Goal: Information Seeking & Learning: Check status

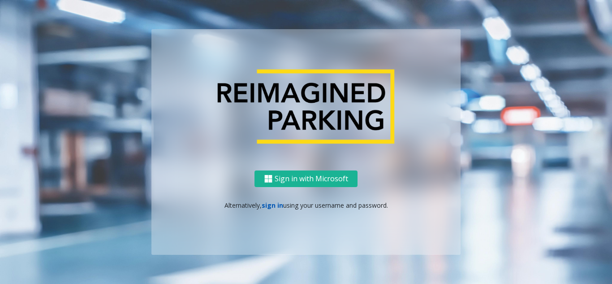
click at [268, 206] on link "sign in" at bounding box center [273, 205] width 22 height 9
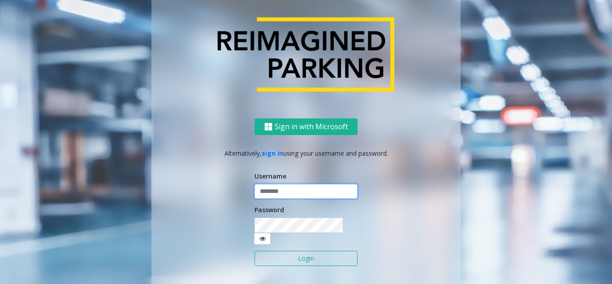
click at [275, 199] on input "text" at bounding box center [306, 191] width 103 height 15
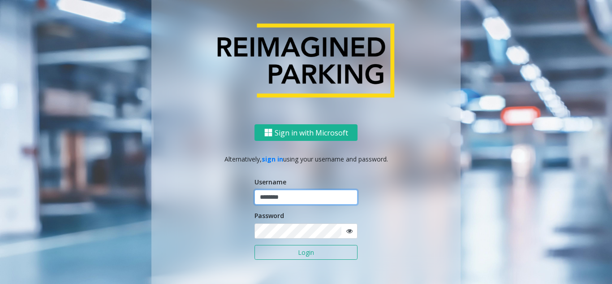
type input "********"
click at [349, 230] on icon at bounding box center [349, 231] width 6 height 6
click at [313, 258] on button "Login" at bounding box center [306, 252] width 103 height 15
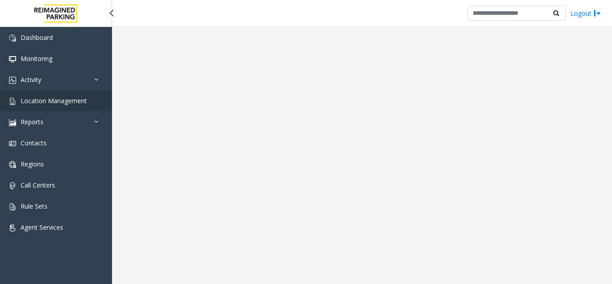
click at [61, 107] on link "Location Management" at bounding box center [56, 100] width 112 height 21
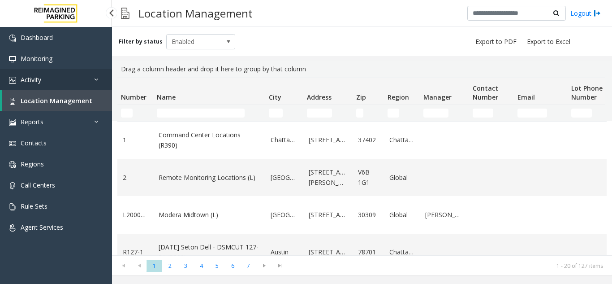
click at [69, 84] on link "Activity" at bounding box center [56, 79] width 112 height 21
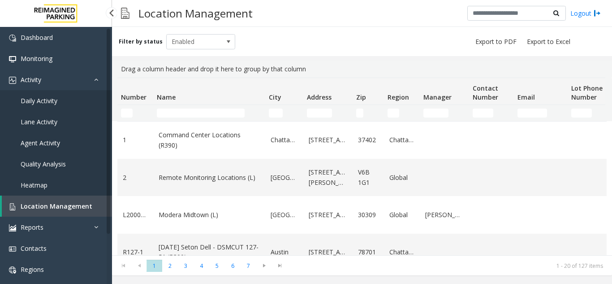
click at [52, 145] on span "Agent Activity" at bounding box center [40, 142] width 39 height 9
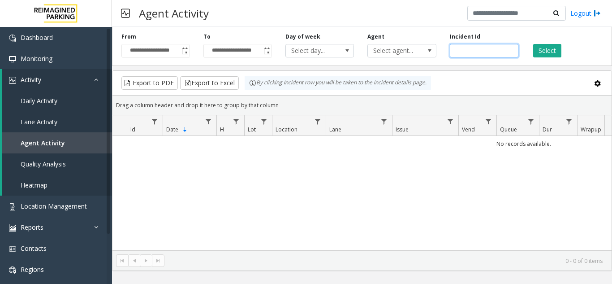
click at [468, 50] on input "number" at bounding box center [484, 50] width 69 height 13
paste input "*******"
type input "*******"
click at [553, 52] on button "Select" at bounding box center [547, 50] width 28 height 13
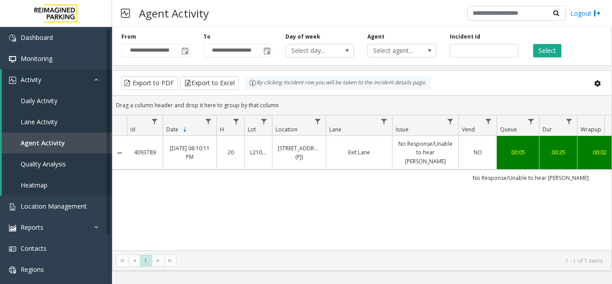
click at [384, 154] on td "Exit Lane" at bounding box center [359, 153] width 66 height 34
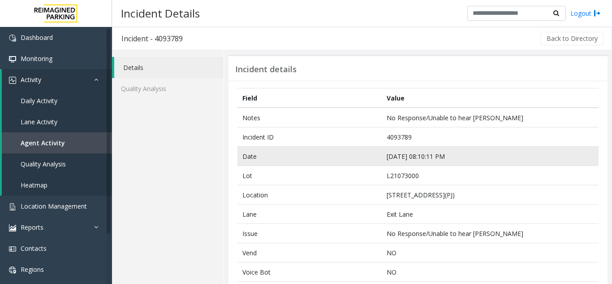
scroll to position [45, 0]
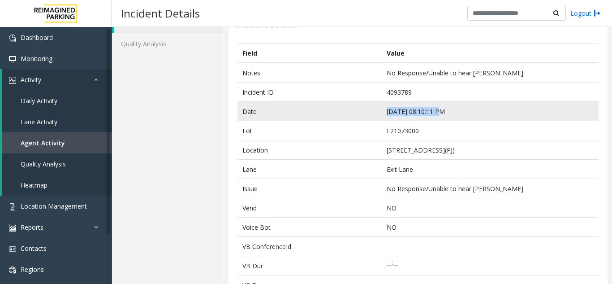
drag, startPoint x: 459, startPoint y: 114, endPoint x: 372, endPoint y: 115, distance: 87.8
click at [372, 115] on tr "Date [DATE] 08:10:11 PM" at bounding box center [418, 111] width 361 height 19
copy tr "[DATE] 08:10:11 PM"
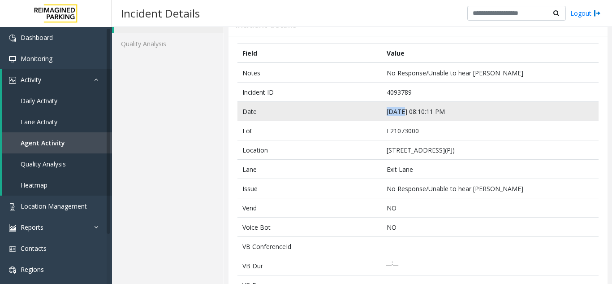
drag, startPoint x: 399, startPoint y: 113, endPoint x: 384, endPoint y: 113, distance: 14.8
click at [384, 113] on td "[DATE] 08:10:11 PM" at bounding box center [490, 111] width 217 height 19
copy td "[DATE]"
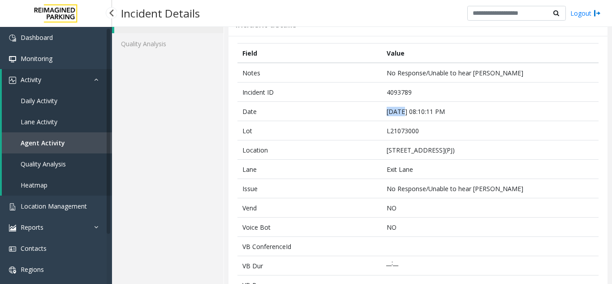
click at [59, 144] on span "Agent Activity" at bounding box center [43, 142] width 44 height 9
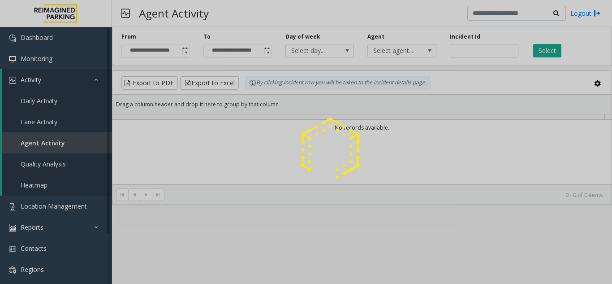
click at [53, 206] on div at bounding box center [306, 142] width 612 height 284
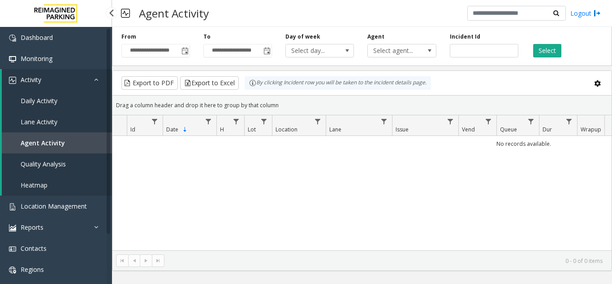
click at [67, 143] on link "Agent Activity" at bounding box center [57, 142] width 110 height 21
click at [81, 203] on span "Location Management" at bounding box center [54, 206] width 66 height 9
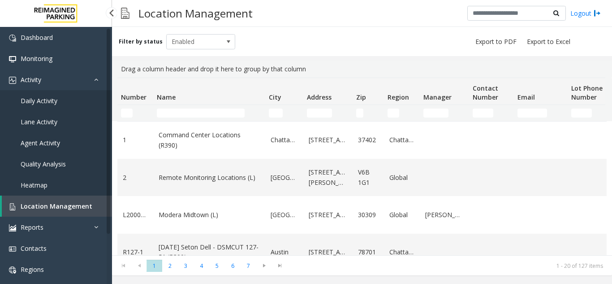
click at [46, 145] on span "Agent Activity" at bounding box center [40, 142] width 39 height 9
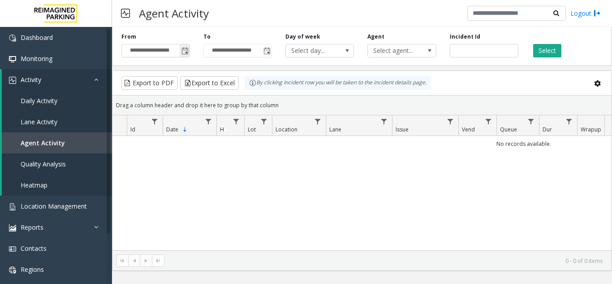
click at [186, 52] on span "Toggle popup" at bounding box center [185, 51] width 7 height 7
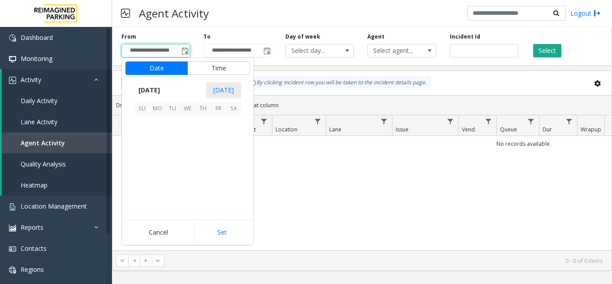
scroll to position [160951, 0]
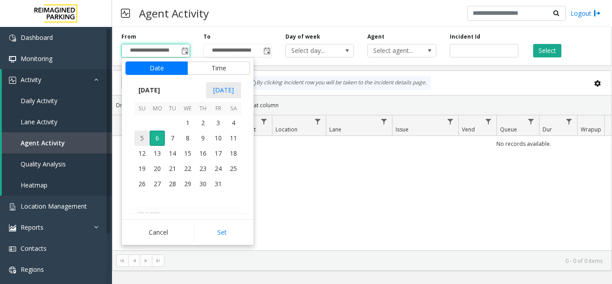
click at [142, 138] on span "5" at bounding box center [141, 137] width 15 height 15
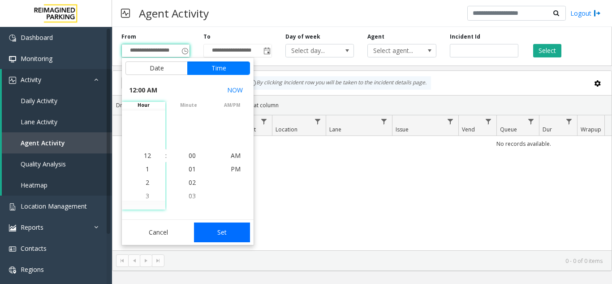
click at [220, 233] on button "Set" at bounding box center [222, 232] width 56 height 20
type input "**********"
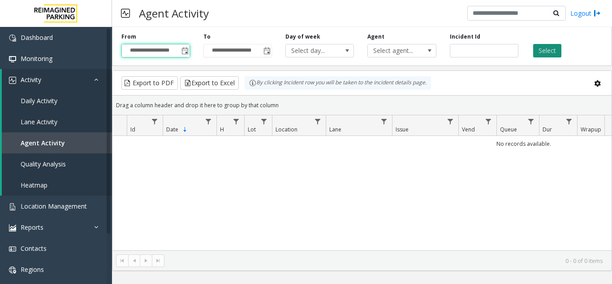
click at [544, 51] on button "Select" at bounding box center [547, 50] width 28 height 13
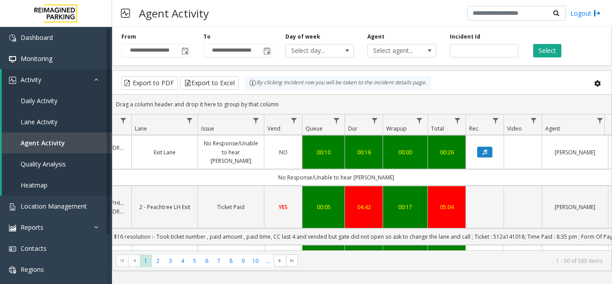
scroll to position [0, 217]
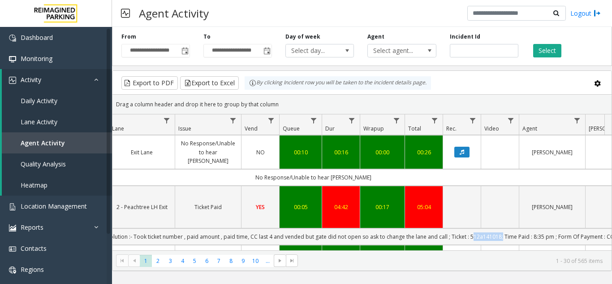
drag, startPoint x: 469, startPoint y: 211, endPoint x: 498, endPoint y: 212, distance: 29.6
click at [498, 228] on td "Issue - Ticket Issue Ticket Paid Paid :- $16 resolution :- Took ticket number ,…" at bounding box center [313, 236] width 808 height 17
copy td "512a141018"
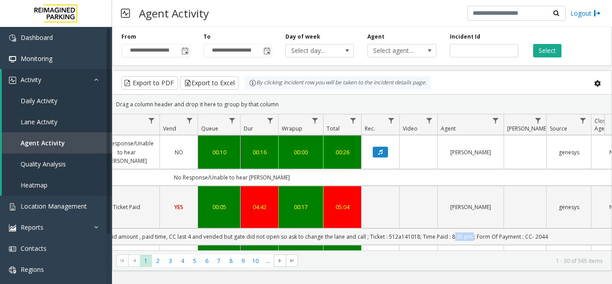
drag, startPoint x: 449, startPoint y: 209, endPoint x: 468, endPoint y: 212, distance: 19.4
click at [468, 228] on td "Issue - Ticket Issue Ticket Paid Paid :- $16 resolution :- Took ticket number ,…" at bounding box center [232, 236] width 808 height 17
copy td "8:35 pm"
click at [561, 228] on td "Issue - Ticket Issue Ticket Paid Paid :- $16 resolution :- Took ticket number ,…" at bounding box center [232, 236] width 808 height 17
drag, startPoint x: 473, startPoint y: 211, endPoint x: 550, endPoint y: 211, distance: 77.5
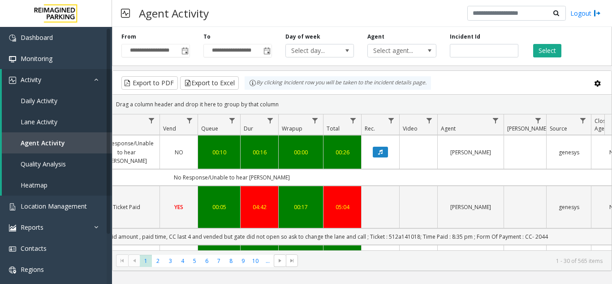
click at [550, 228] on td "Issue - Ticket Issue Ticket Paid Paid :- $16 resolution :- Took ticket number ,…" at bounding box center [232, 236] width 808 height 17
copy td "Form Of Payment : CC- 2044"
drag, startPoint x: 331, startPoint y: 250, endPoint x: 277, endPoint y: 251, distance: 53.3
click at [277, 251] on kendo-pager "* * * * * * * * * ** *** 1 2 3 4 5 6 7 8 9 10 ... 1 - 30 of 565 items" at bounding box center [361, 260] width 499 height 20
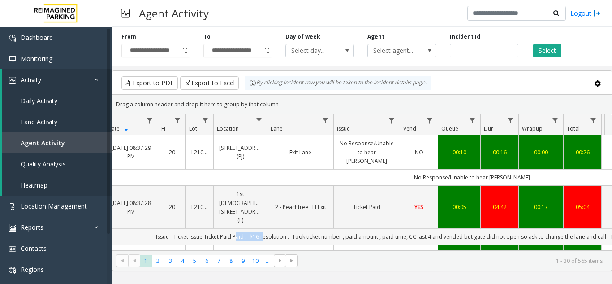
drag, startPoint x: 264, startPoint y: 211, endPoint x: 237, endPoint y: 215, distance: 26.8
click at [237, 228] on td "Issue - Ticket Issue Ticket Paid Paid :- $16 resolution :- Took ticket number ,…" at bounding box center [472, 236] width 808 height 17
copy td "Paid :- $16"
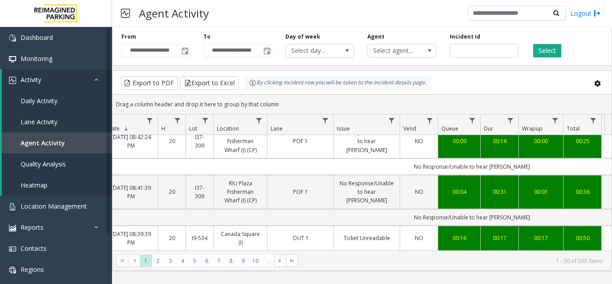
scroll to position [0, 59]
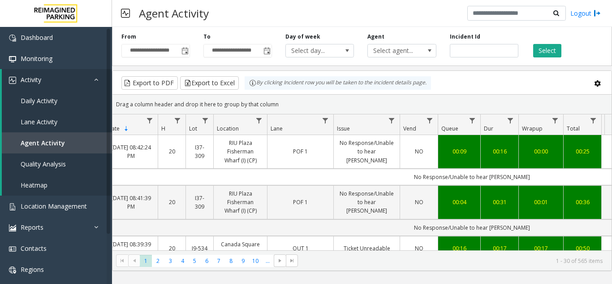
click at [464, 85] on div "Export to PDF Export to Excel By clicking Incident row you will be taken to the…" at bounding box center [362, 82] width 484 height 13
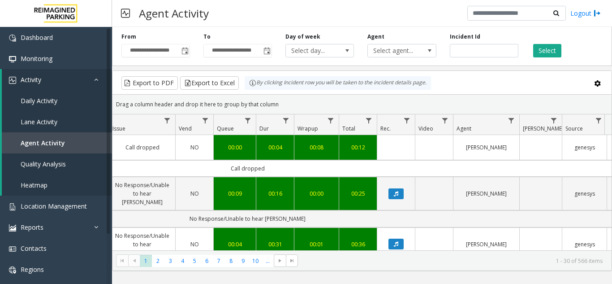
scroll to position [0, 259]
